Goal: Transaction & Acquisition: Download file/media

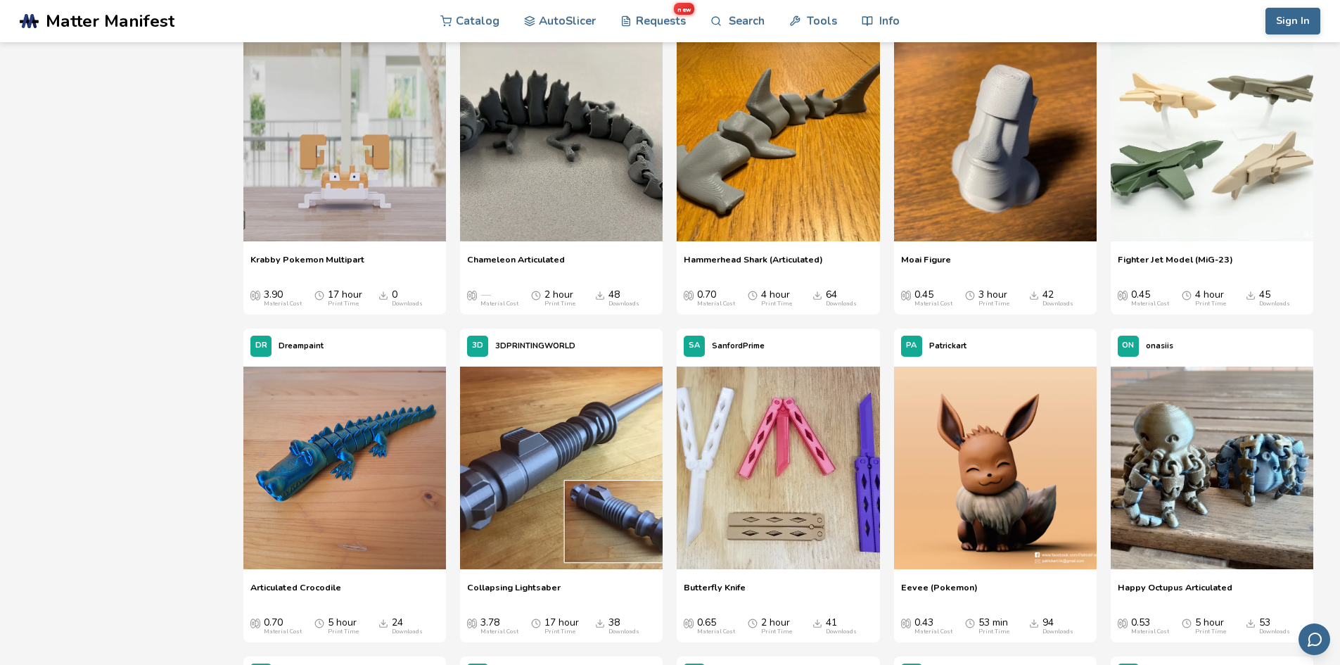
scroll to position [914, 0]
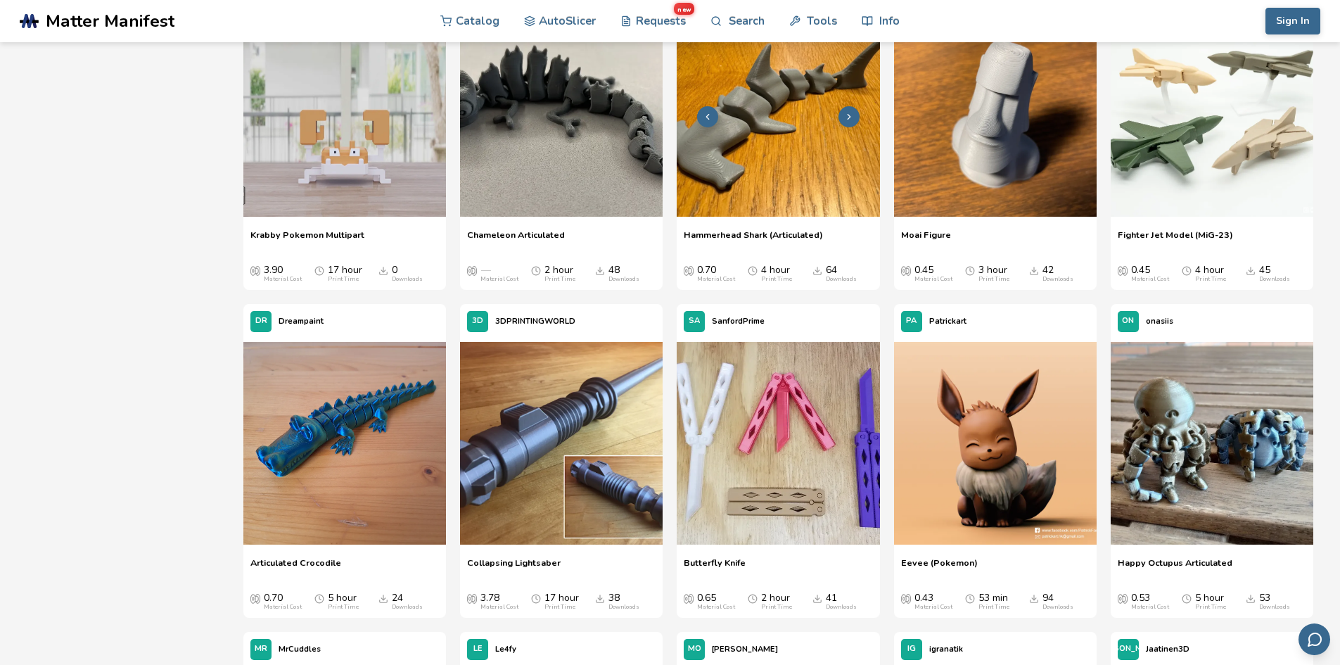
click at [774, 151] on img at bounding box center [778, 115] width 203 height 203
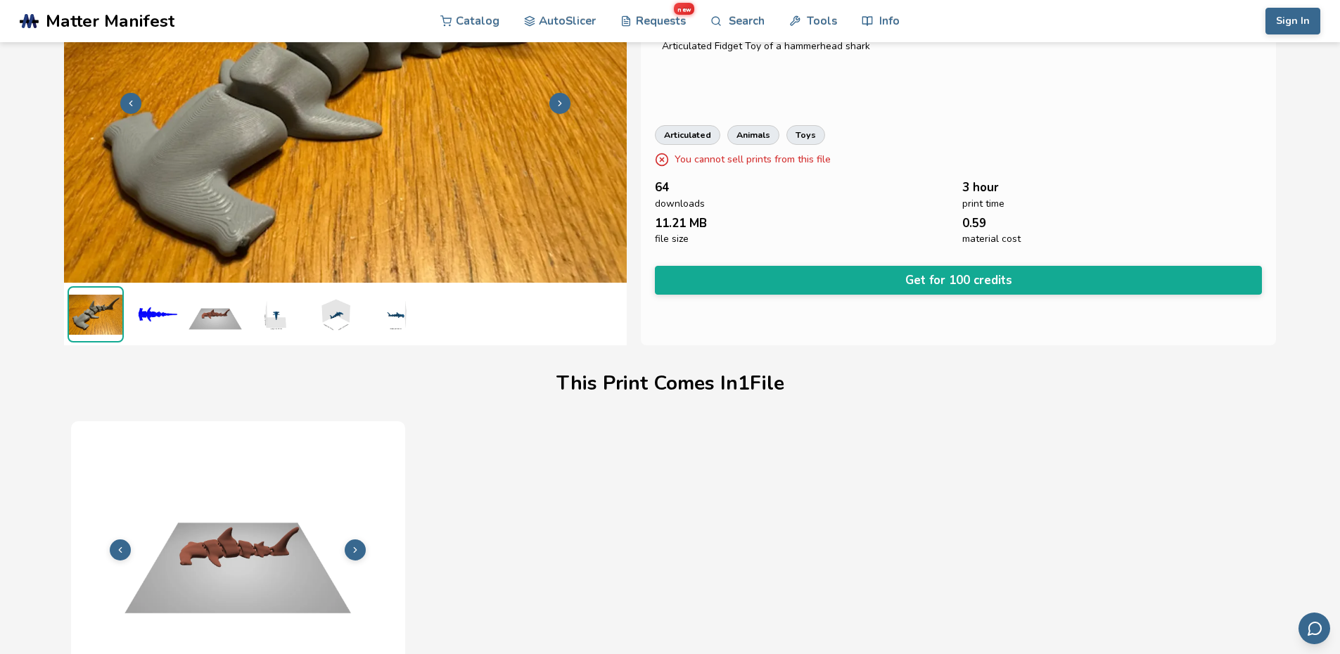
scroll to position [104, 0]
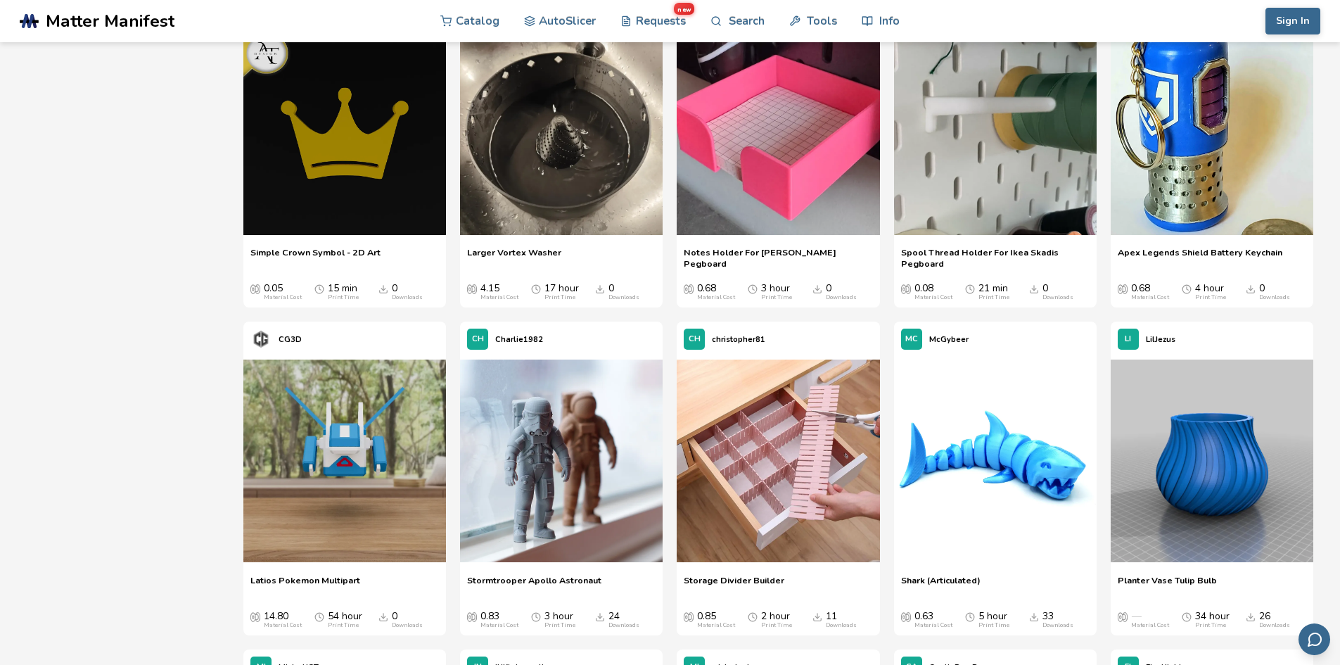
scroll to position [7427, 0]
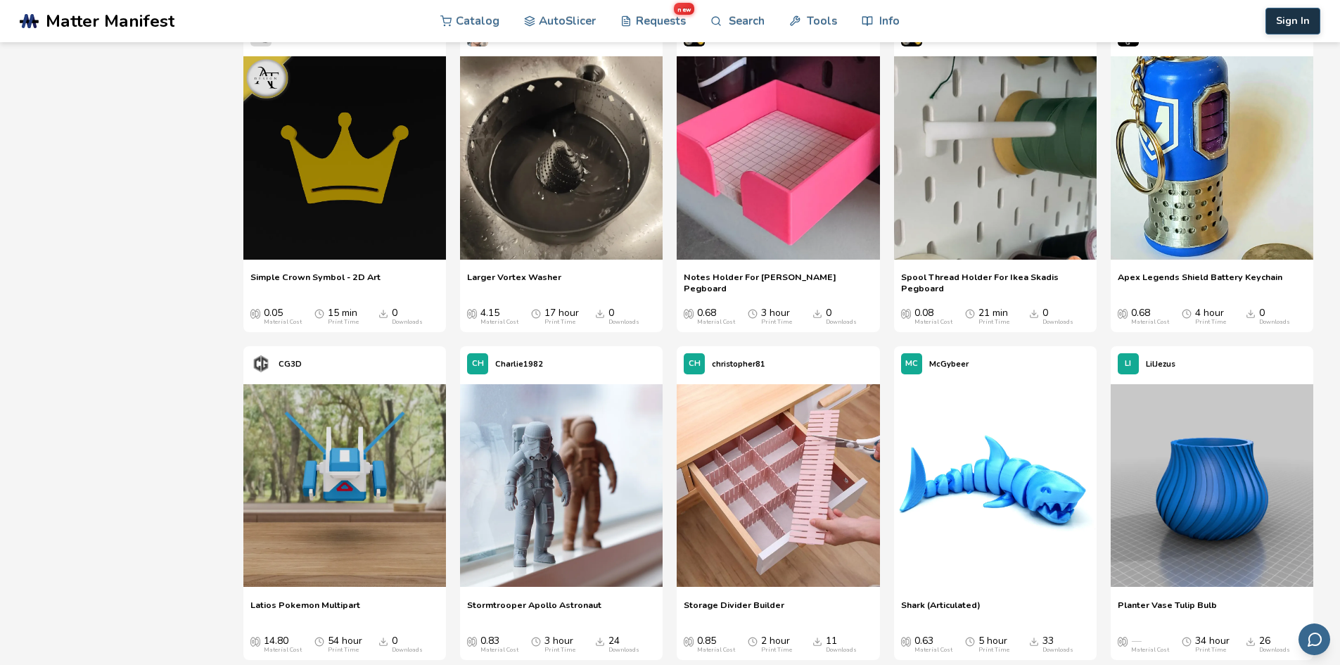
click at [1293, 25] on button "Sign In" at bounding box center [1292, 21] width 55 height 27
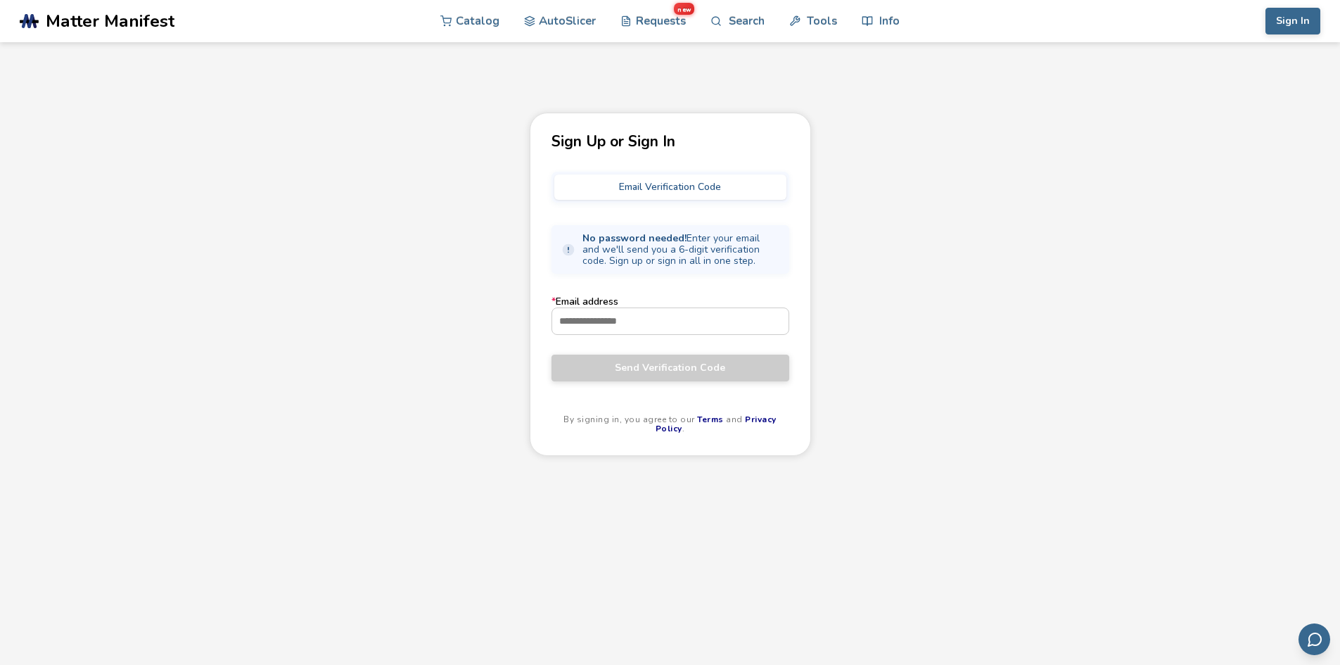
click at [647, 181] on button "Email Verification Code" at bounding box center [670, 186] width 232 height 25
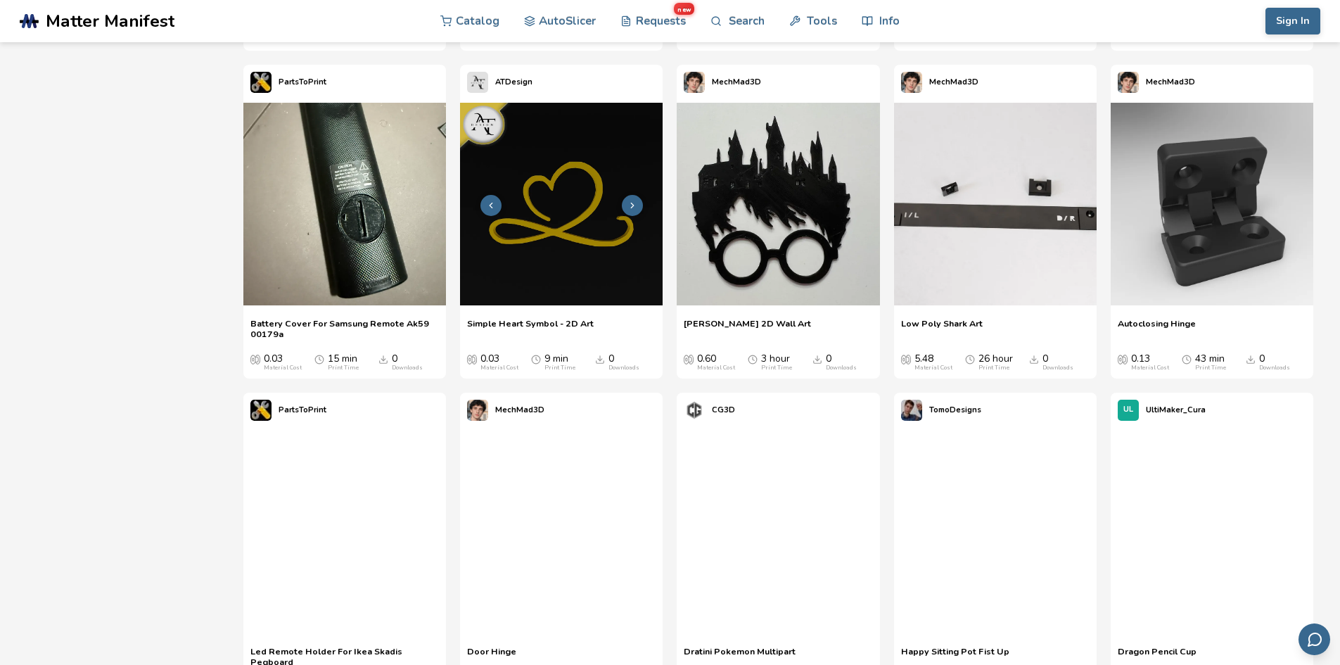
scroll to position [2147, 0]
